Goal: Task Accomplishment & Management: Complete application form

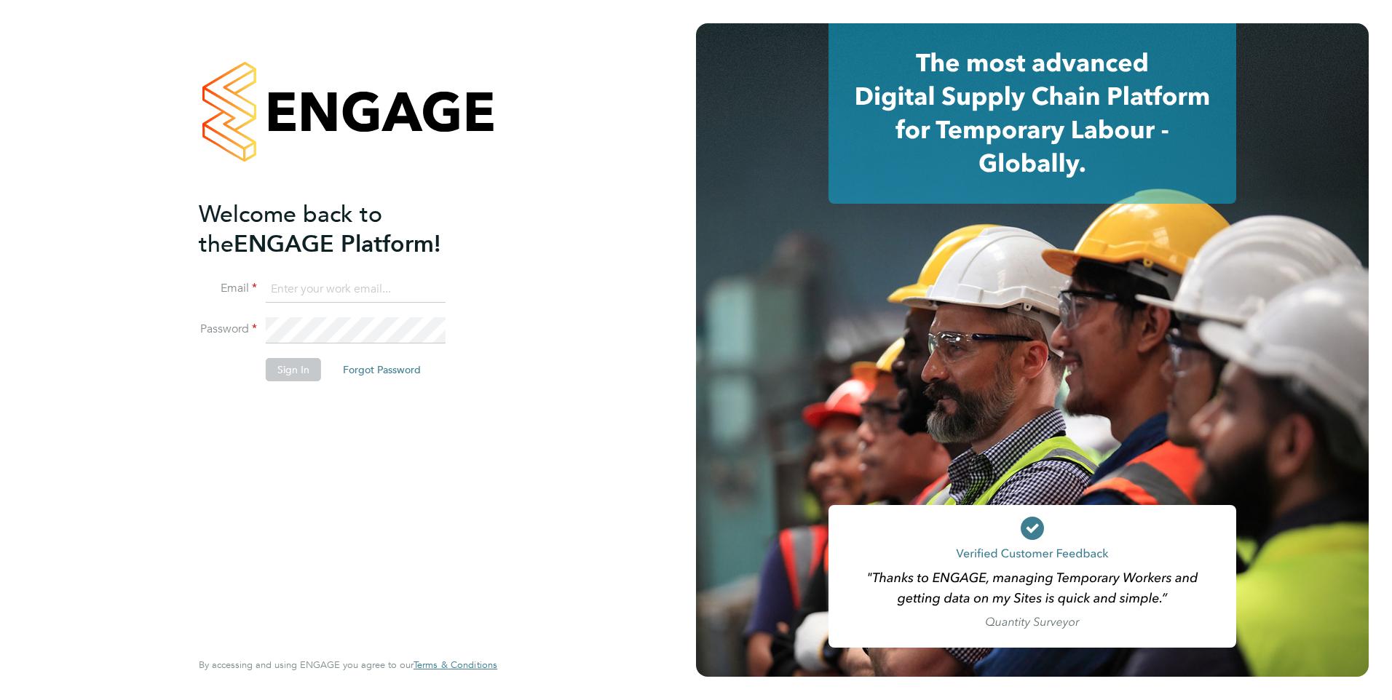
type input "gemma.phillips@danielowen.co.uk"
click at [305, 371] on button "Sign In" at bounding box center [293, 369] width 55 height 23
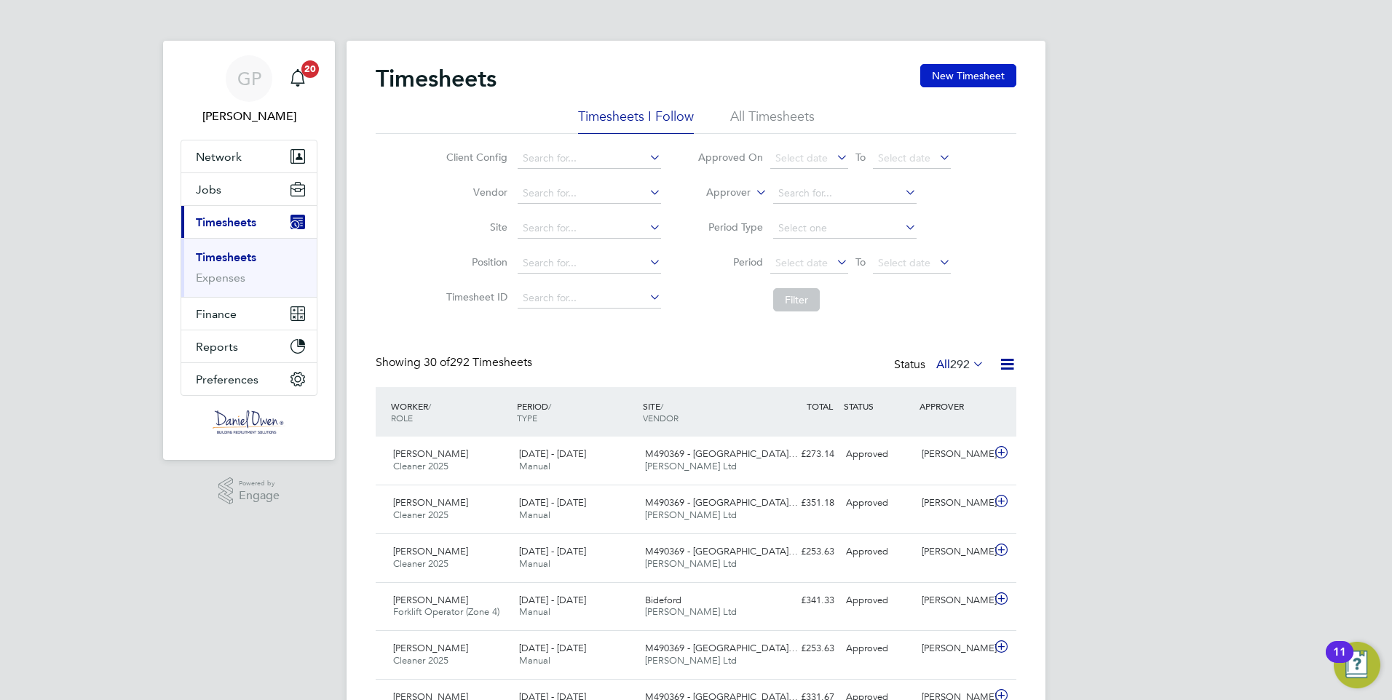
click at [975, 69] on button "New Timesheet" at bounding box center [968, 75] width 96 height 23
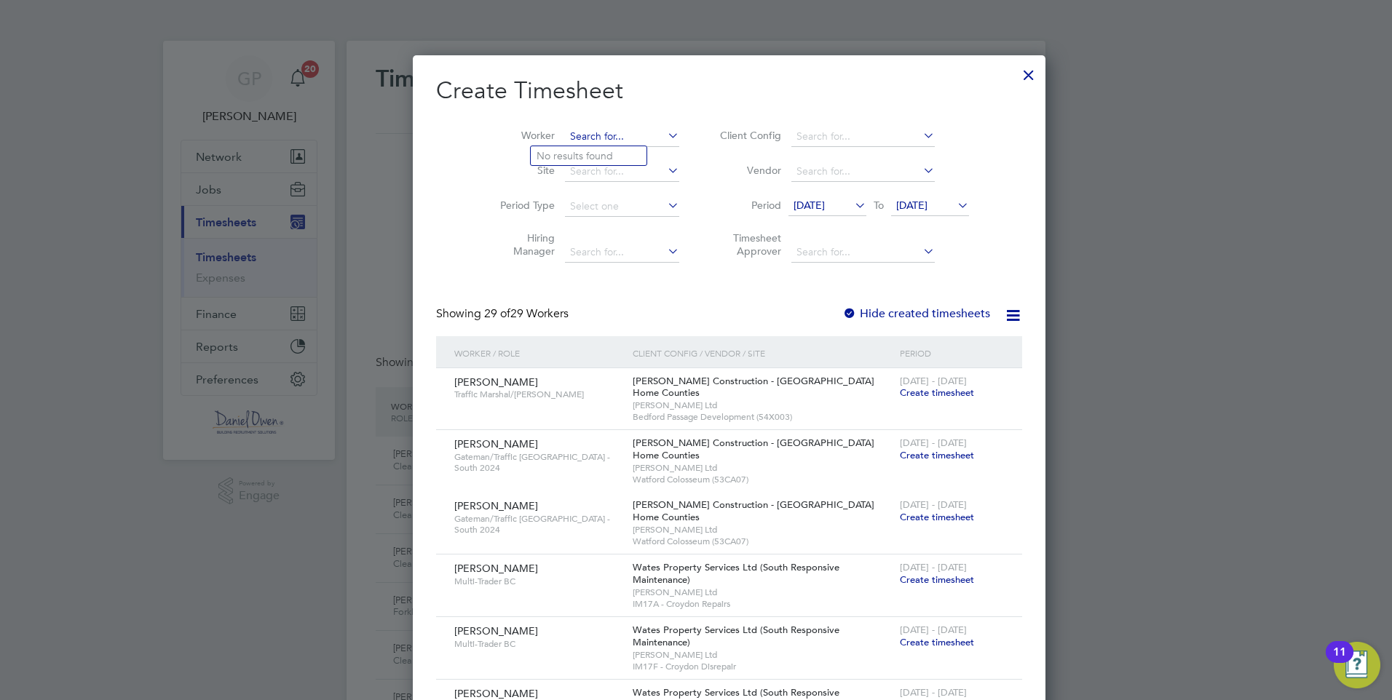
click at [565, 132] on input at bounding box center [622, 137] width 114 height 20
click at [577, 151] on b "Ric" at bounding box center [571, 156] width 15 height 12
type input "[PERSON_NAME]"
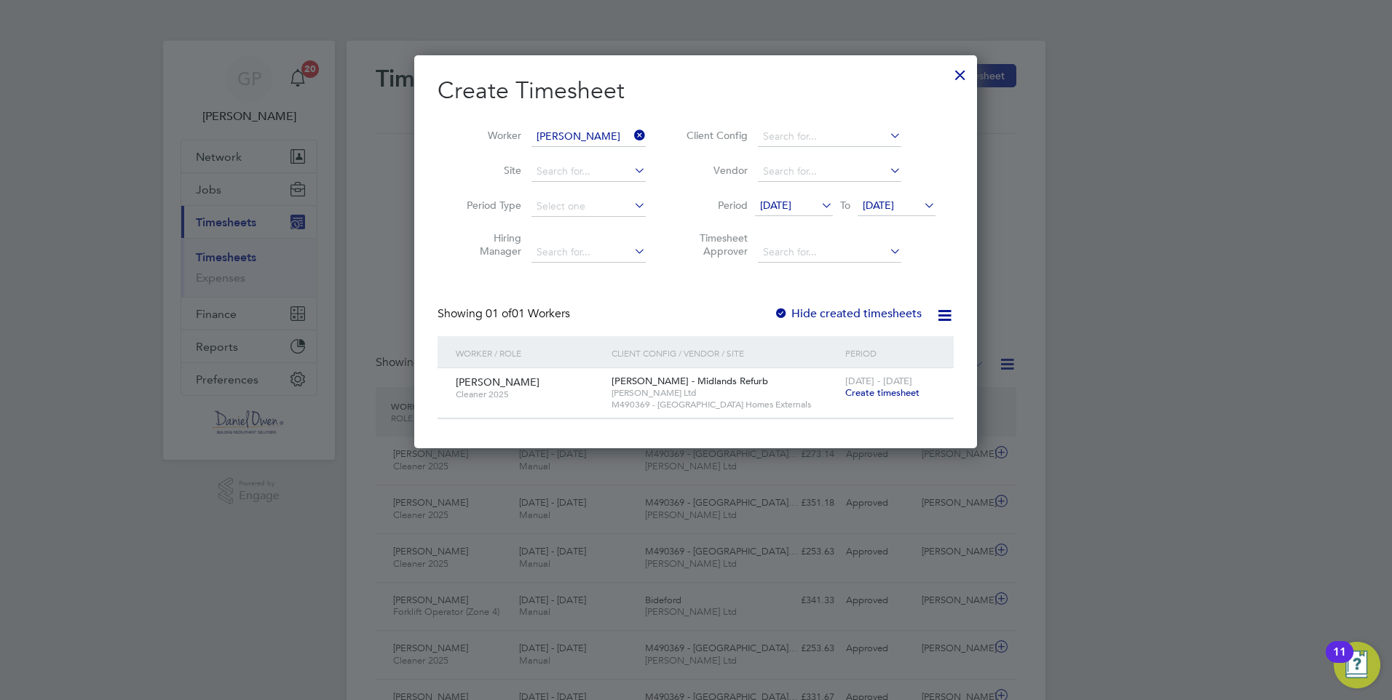
drag, startPoint x: 916, startPoint y: 392, endPoint x: 879, endPoint y: 344, distance: 60.7
click at [915, 392] on span "Create timesheet" at bounding box center [882, 393] width 74 height 12
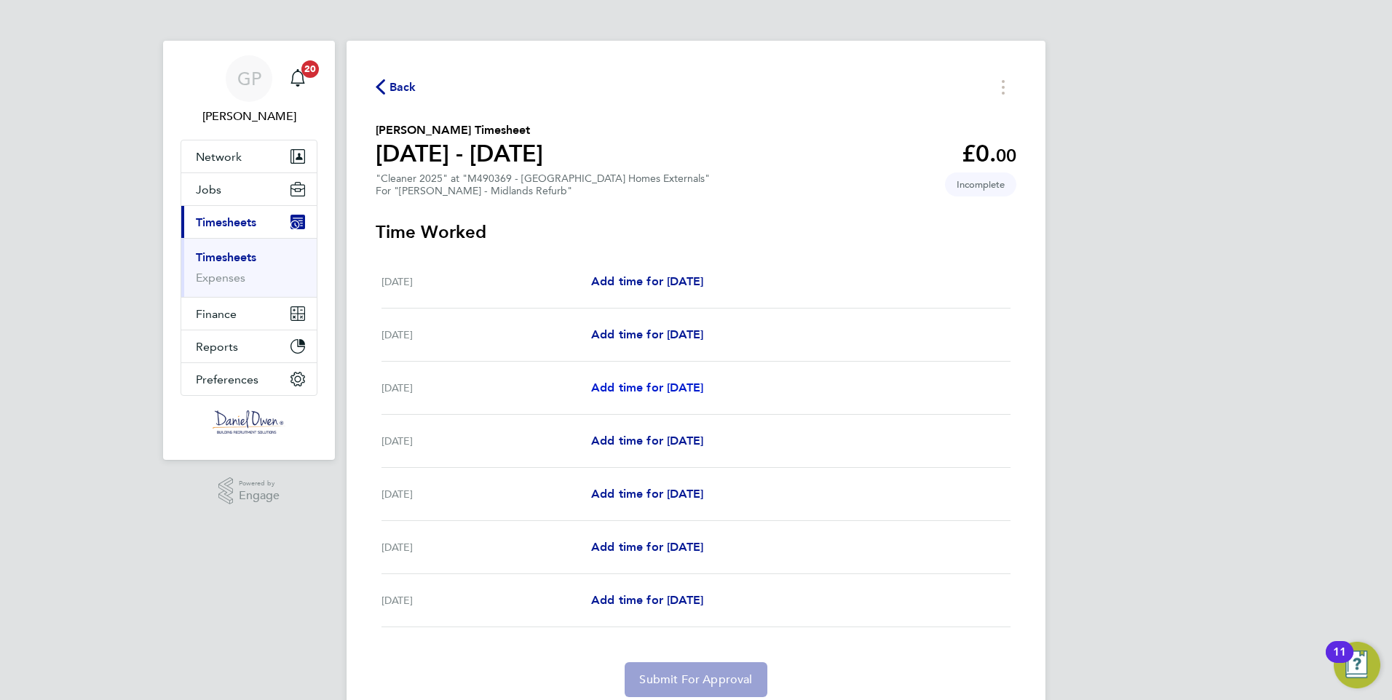
click at [649, 388] on span "Add time for [DATE]" at bounding box center [647, 388] width 112 height 14
select select "30"
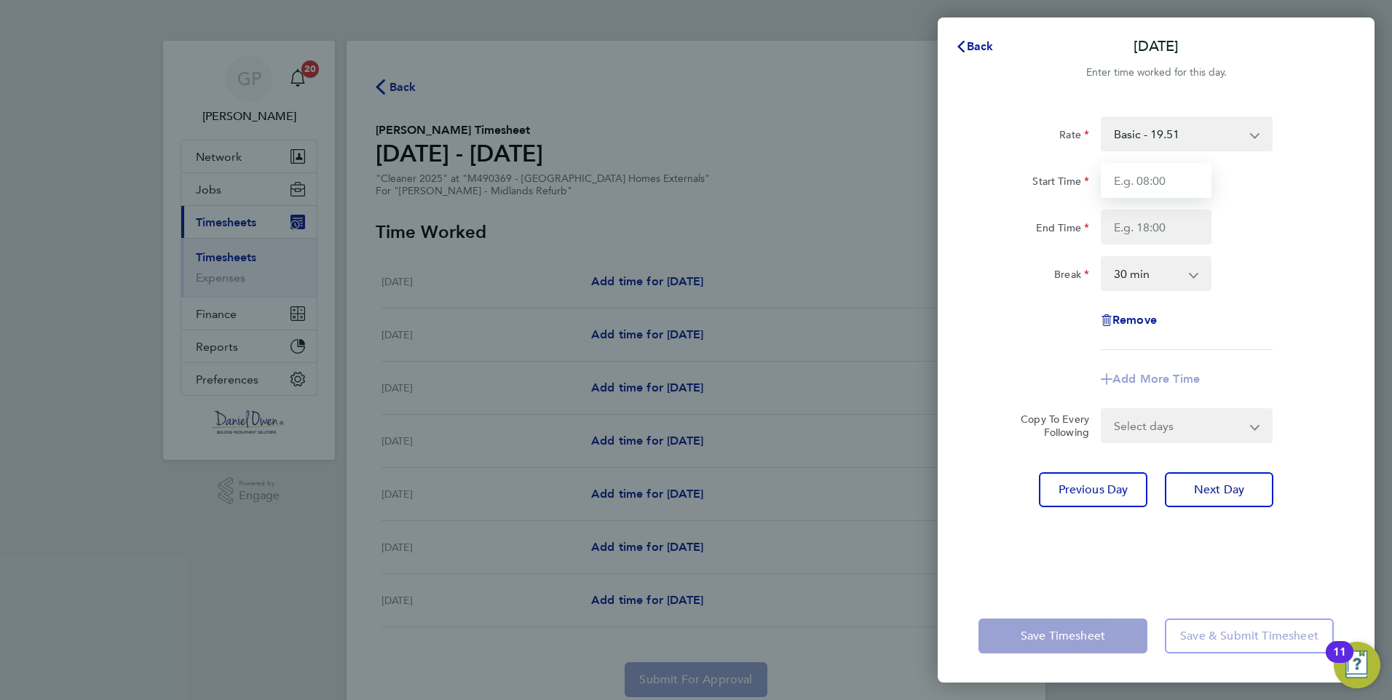
click at [1149, 178] on input "Start Time" at bounding box center [1156, 180] width 111 height 35
type input "07:00"
type input "15:00"
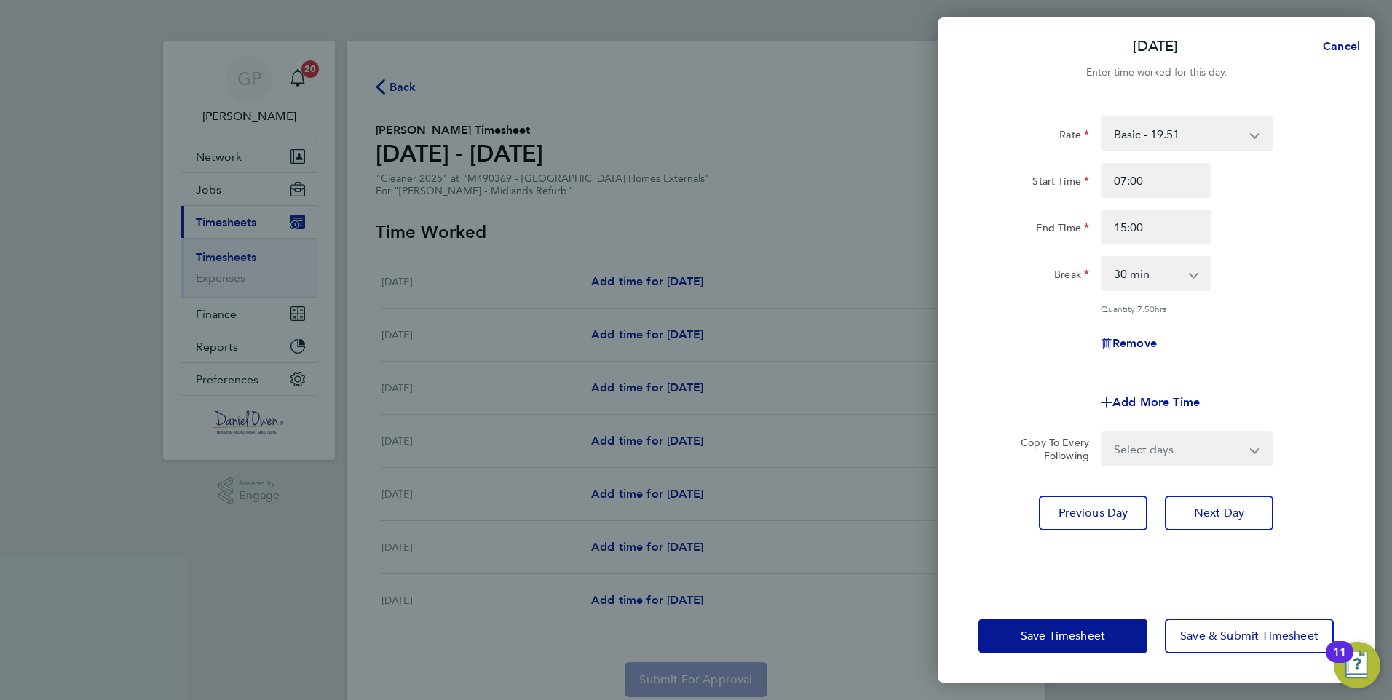
click at [1127, 274] on select "0 min 15 min 30 min 45 min 60 min 75 min 90 min" at bounding box center [1147, 274] width 90 height 32
select select "0"
click at [1102, 258] on select "0 min 15 min 30 min 45 min 60 min 75 min 90 min" at bounding box center [1147, 274] width 90 height 32
click at [1208, 312] on div "Quantity: 8.00 hrs" at bounding box center [1187, 309] width 172 height 12
click at [1215, 516] on span "Next Day" at bounding box center [1219, 513] width 50 height 15
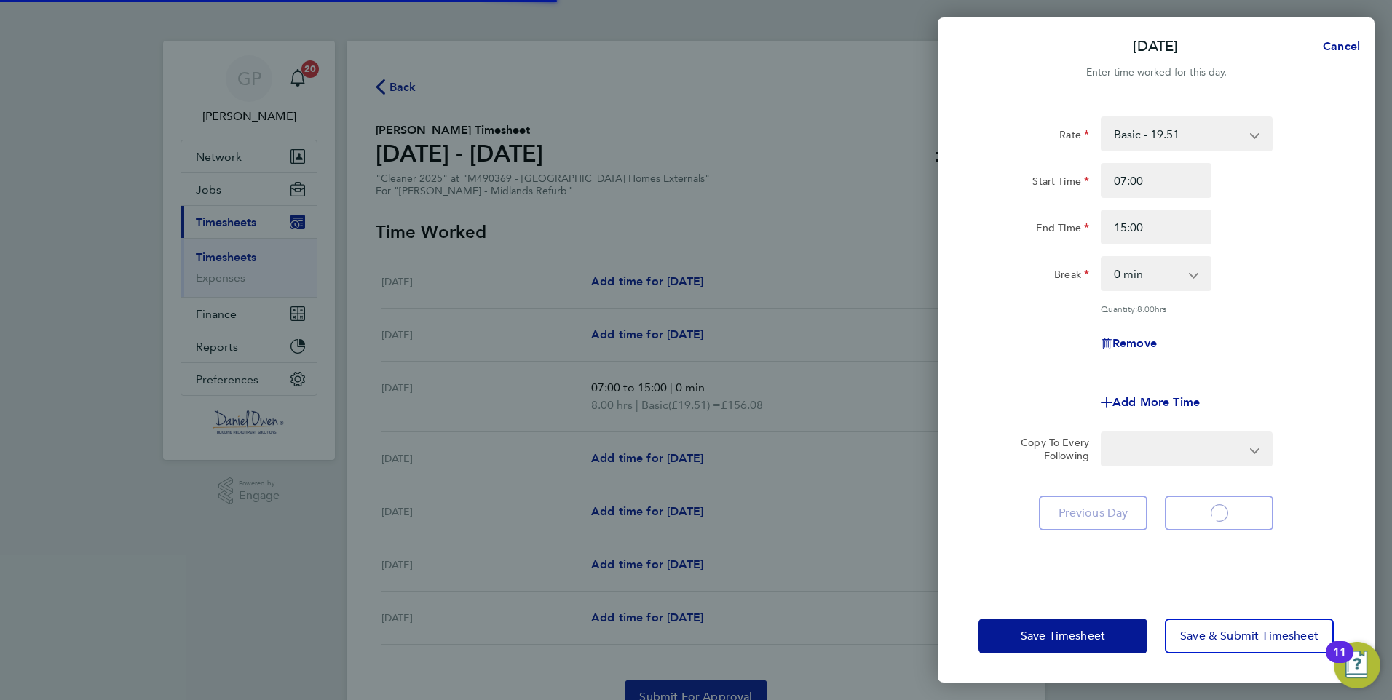
select select "30"
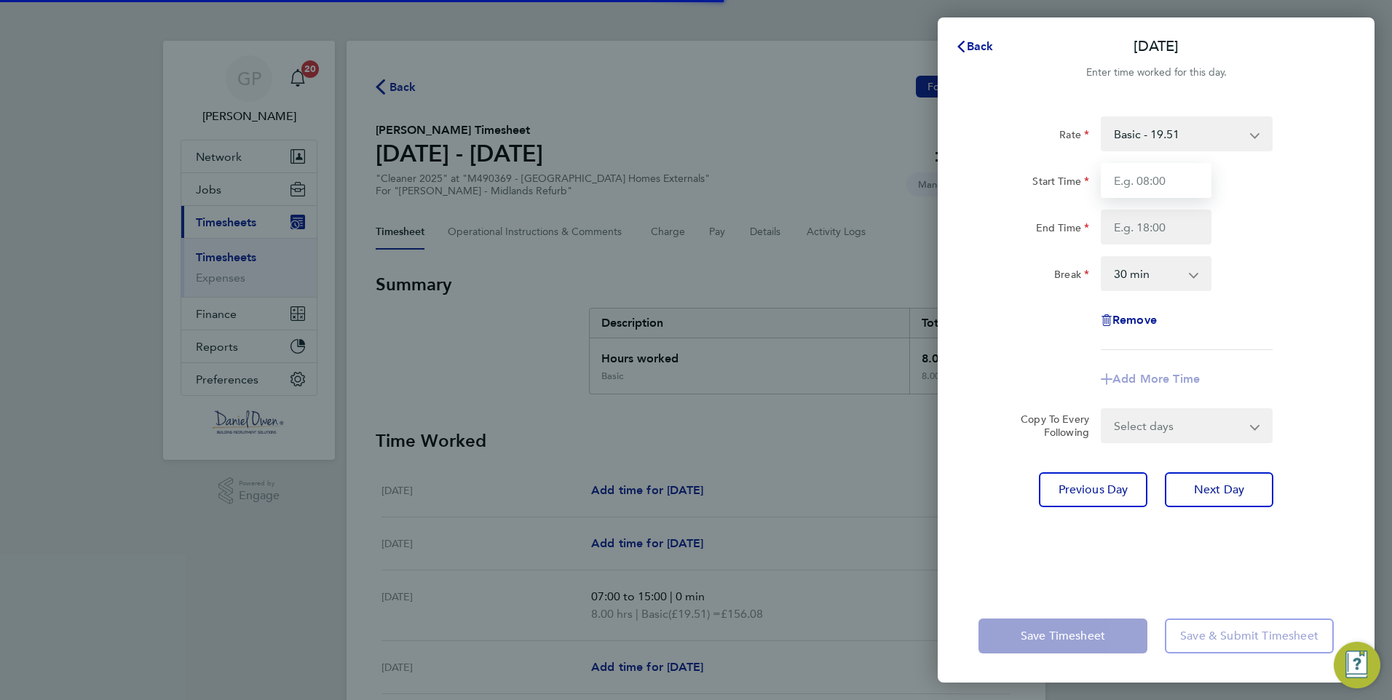
click at [1137, 178] on input "Start Time" at bounding box center [1156, 180] width 111 height 35
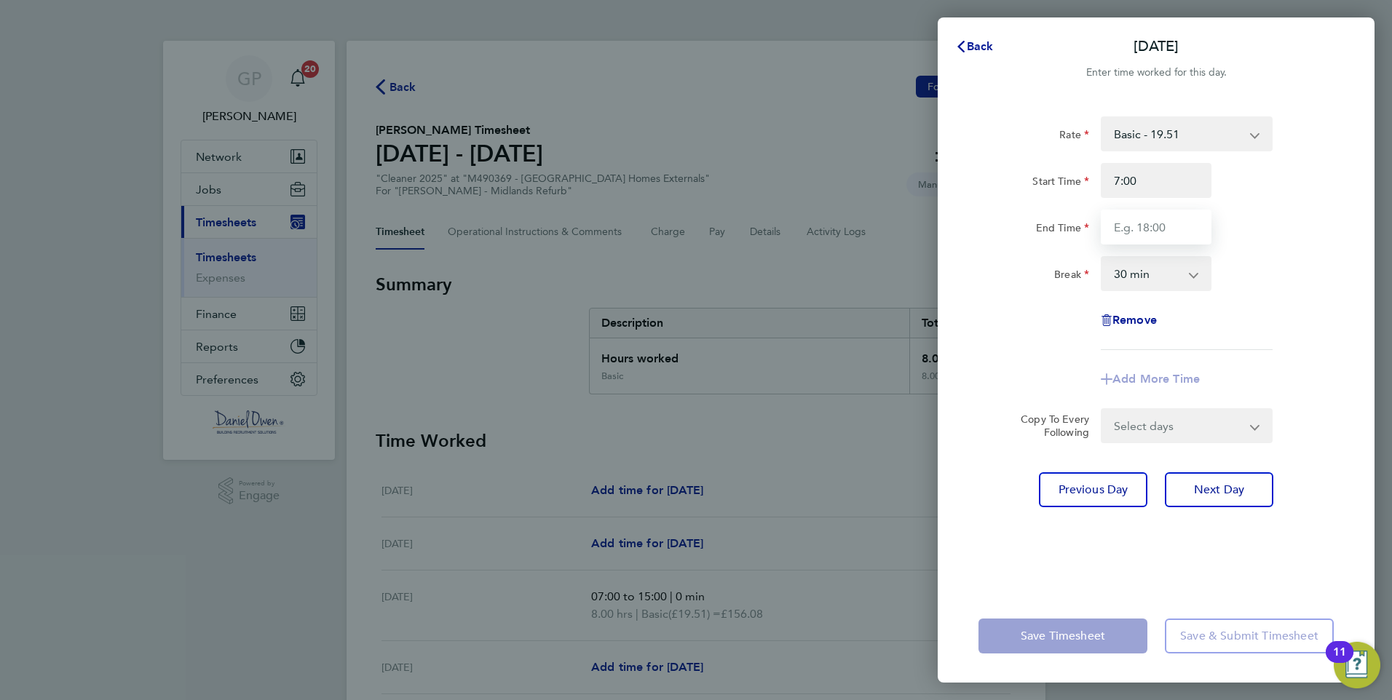
type input "07:00"
click at [1137, 222] on input "End Time" at bounding box center [1156, 227] width 111 height 35
click at [1016, 343] on div "Rate Basic - 19.51 Overtime 1 - 28.12 Overtime 2 - 36.73 Start Time 07:00 End T…" at bounding box center [1155, 233] width 355 height 234
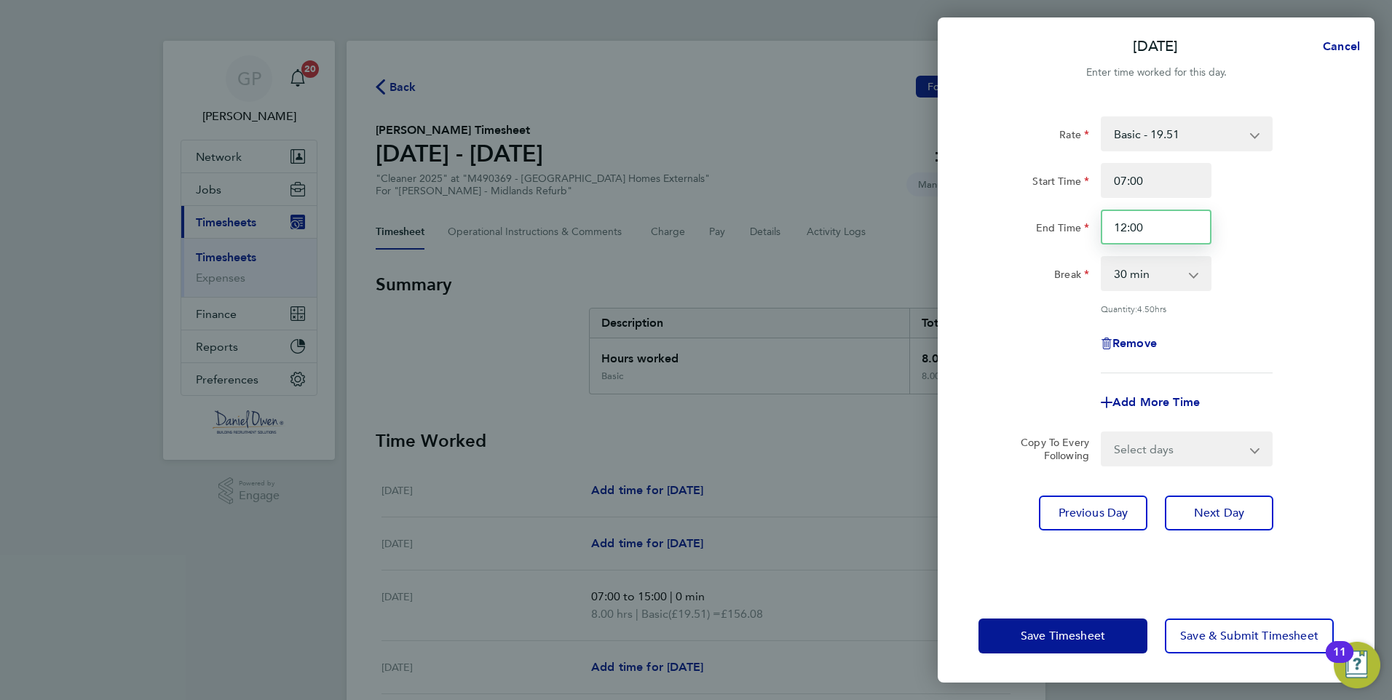
click at [1155, 229] on input "12:00" at bounding box center [1156, 227] width 111 height 35
type input "13:00"
drag, startPoint x: 1129, startPoint y: 279, endPoint x: 1131, endPoint y: 288, distance: 9.0
click at [1129, 279] on select "0 min 15 min 30 min 45 min 60 min 75 min 90 min" at bounding box center [1147, 274] width 90 height 32
select select "0"
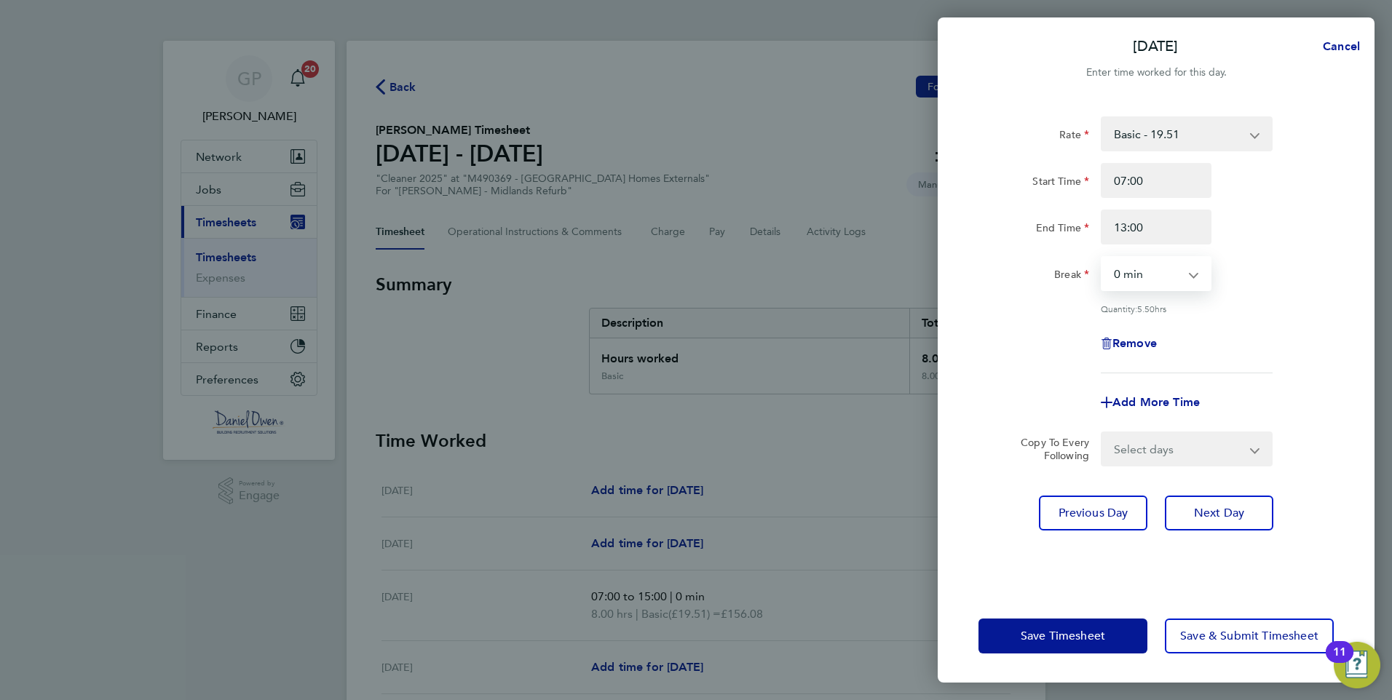
click at [1102, 258] on select "0 min 15 min 30 min 45 min 60 min 75 min 90 min" at bounding box center [1147, 274] width 90 height 32
click at [973, 316] on div "Rate Basic - 19.51 Overtime 1 - 28.12 Overtime 2 - 36.73 Start Time 07:00 End T…" at bounding box center [1156, 344] width 437 height 491
click at [1129, 227] on input "13:00" at bounding box center [1156, 227] width 111 height 35
type input "14:00"
click at [1177, 270] on select "0 min 15 min 30 min 45 min 60 min 75 min 90 min" at bounding box center [1147, 274] width 90 height 32
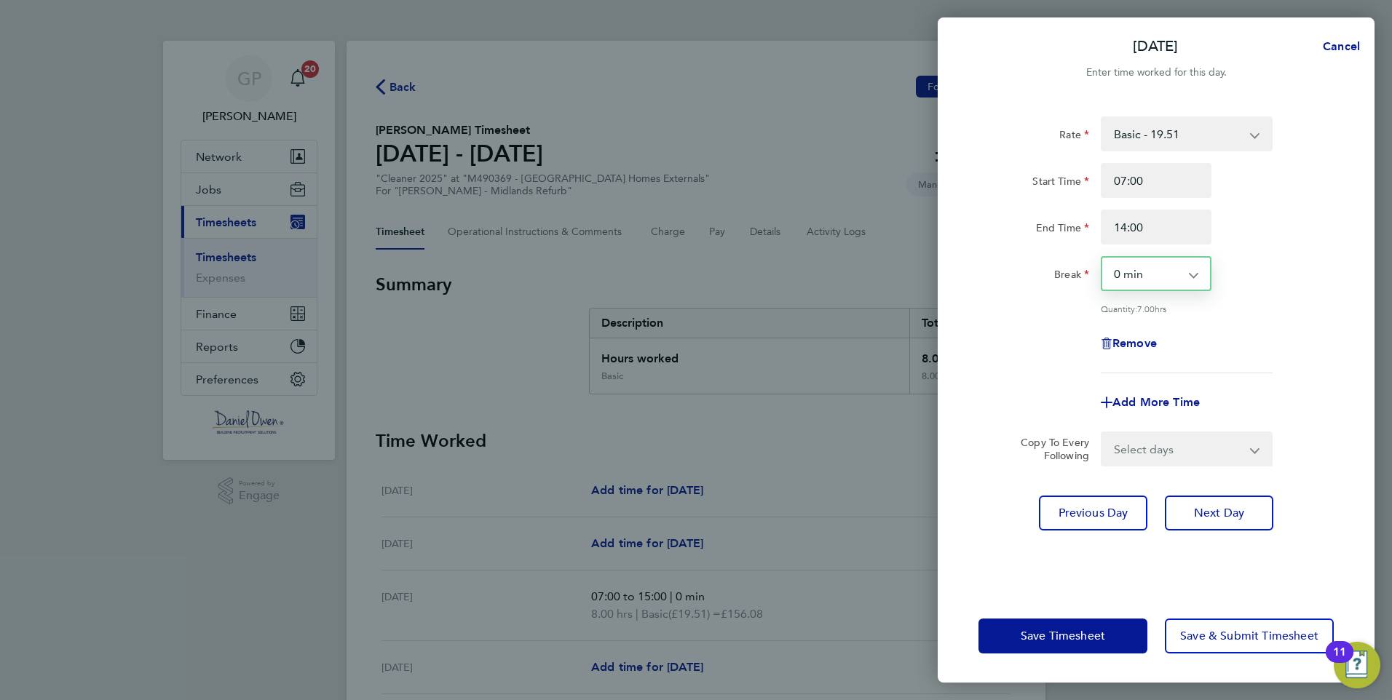
click at [1315, 273] on div "Break 0 min 15 min 30 min 45 min 60 min 75 min 90 min" at bounding box center [1156, 273] width 367 height 35
click at [914, 327] on div "[DATE] Cancel Enter time worked for this day. Rate Basic - 19.51 Overtime 1 - 2…" at bounding box center [696, 350] width 1392 height 700
click at [1055, 640] on span "Save Timesheet" at bounding box center [1063, 636] width 84 height 15
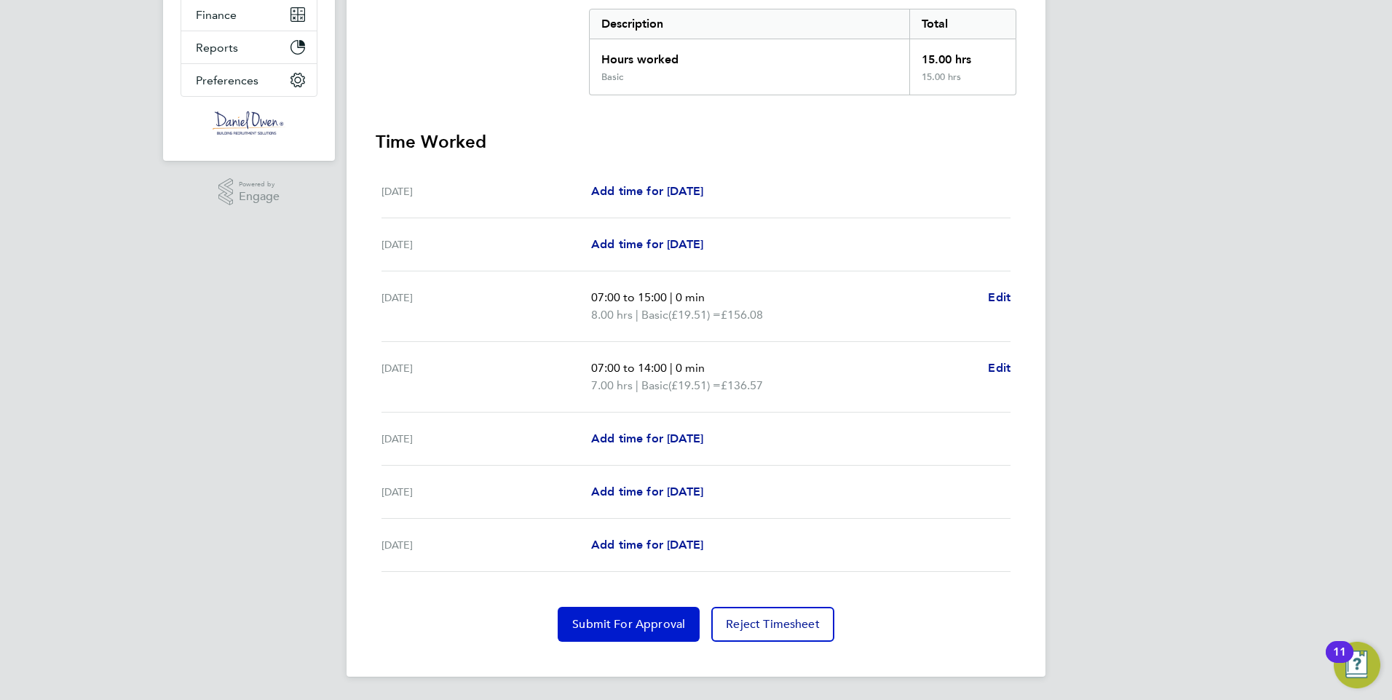
click at [618, 612] on button "Submit For Approval" at bounding box center [629, 624] width 142 height 35
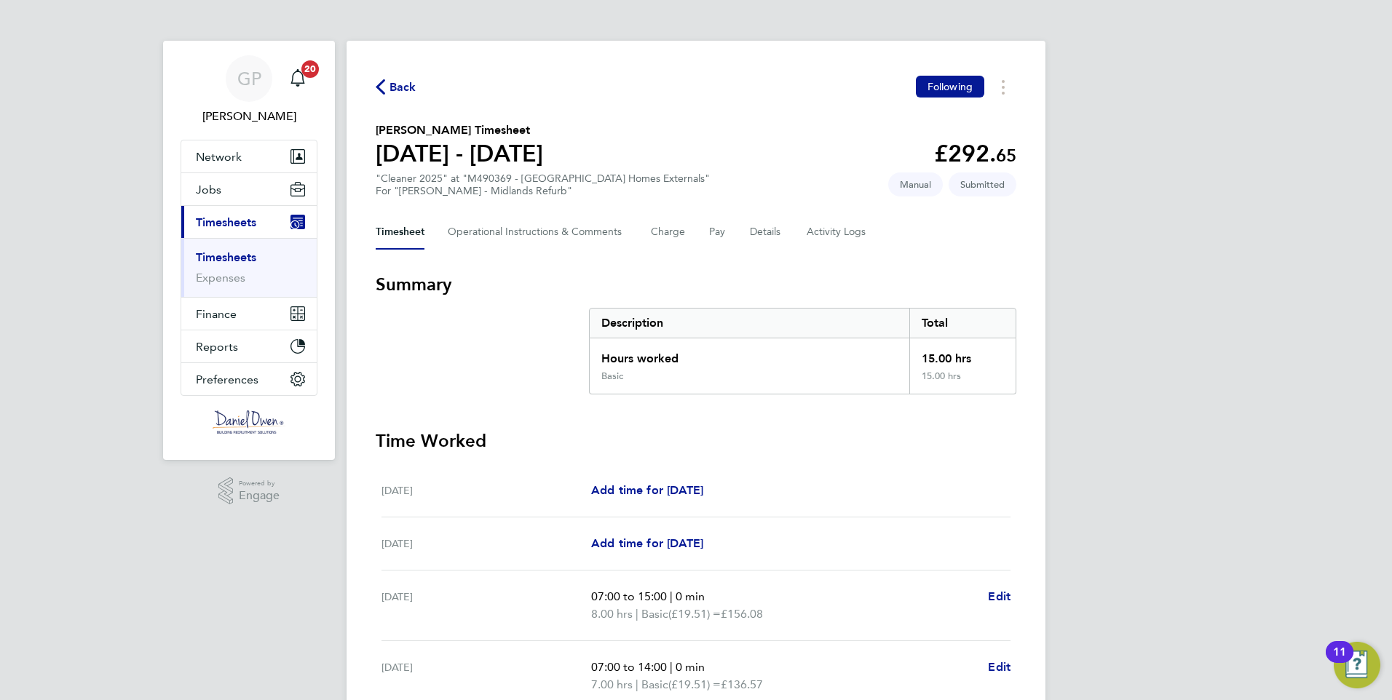
click at [490, 346] on section "Summary Description Total Hours worked 15.00 hrs Basic 15.00 hrs" at bounding box center [696, 334] width 641 height 122
click at [76, 275] on div "GP [PERSON_NAME] Notifications 20 Applications: Network Team Members Businesses…" at bounding box center [696, 499] width 1392 height 999
